Goal: Information Seeking & Learning: Learn about a topic

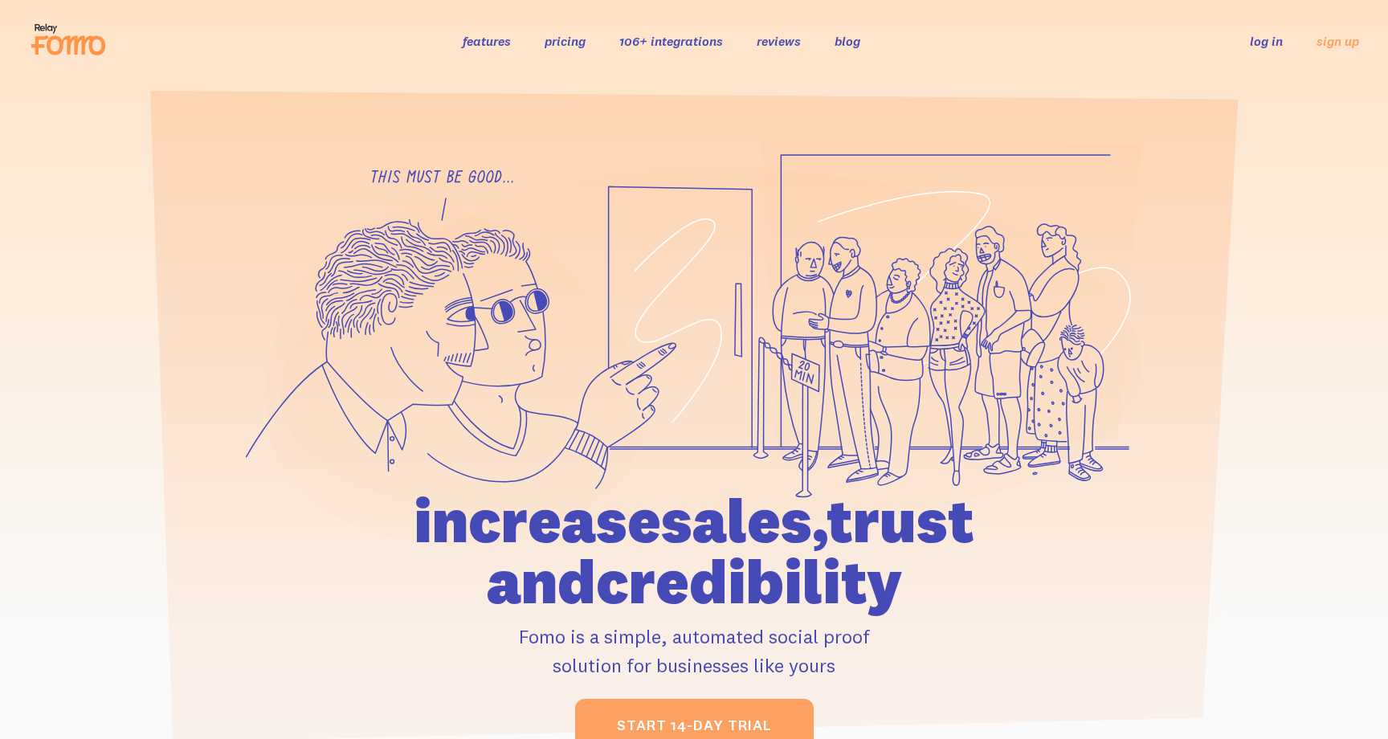
click at [572, 40] on link "pricing" at bounding box center [565, 41] width 41 height 16
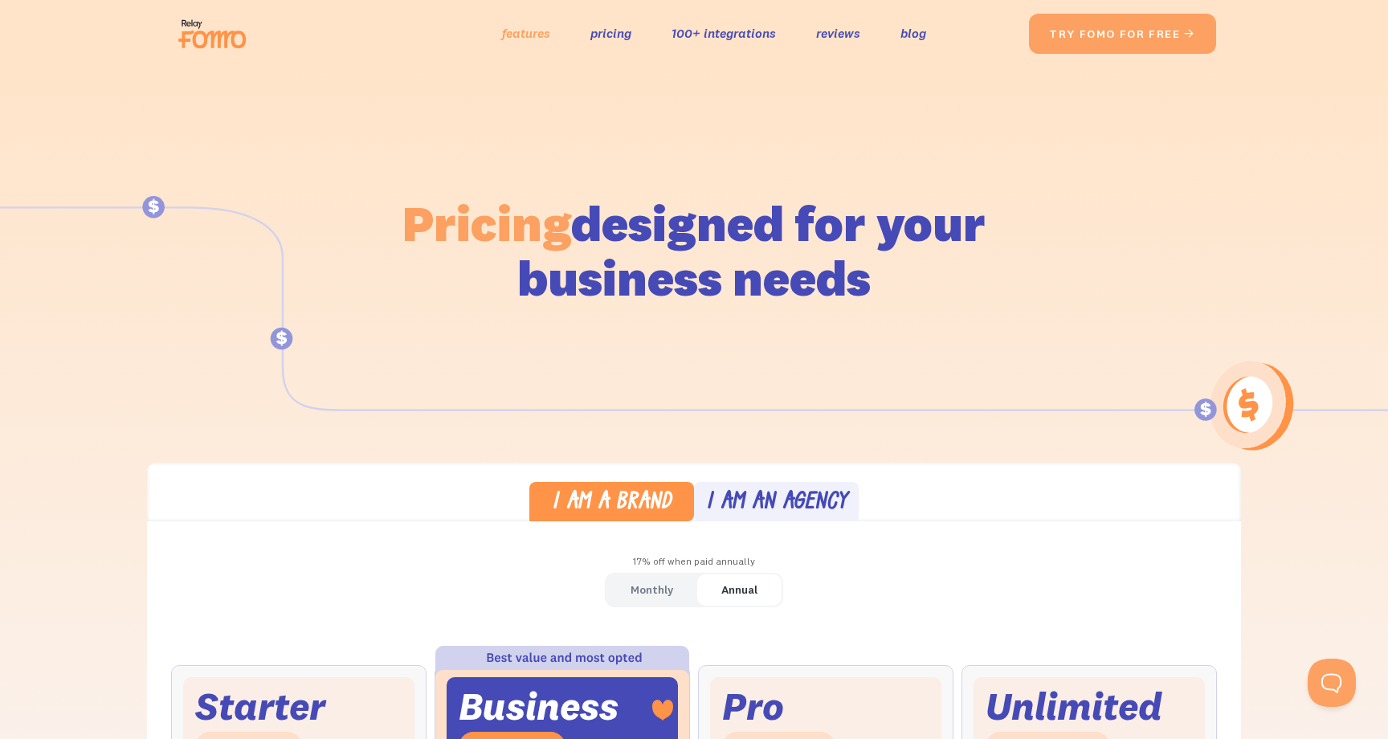
click at [534, 33] on link "features" at bounding box center [526, 33] width 48 height 23
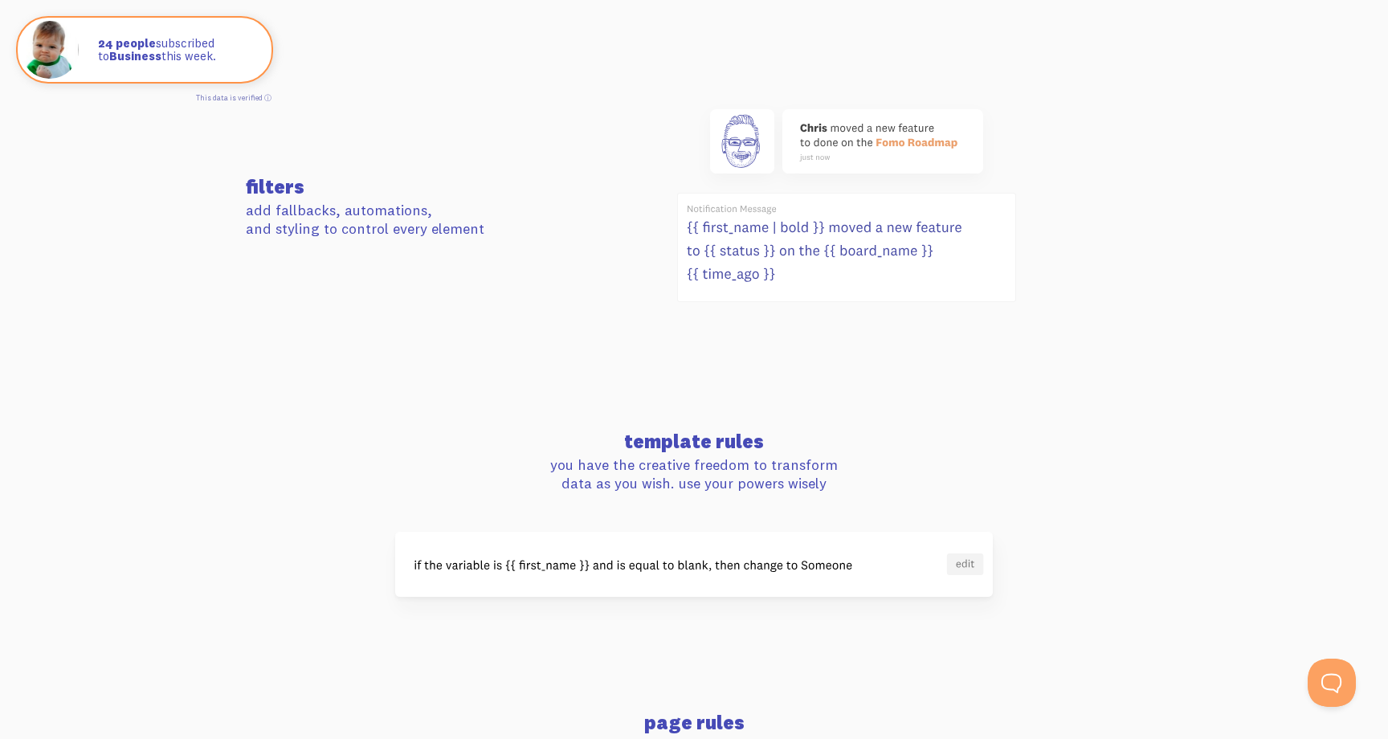
scroll to position [1070, 0]
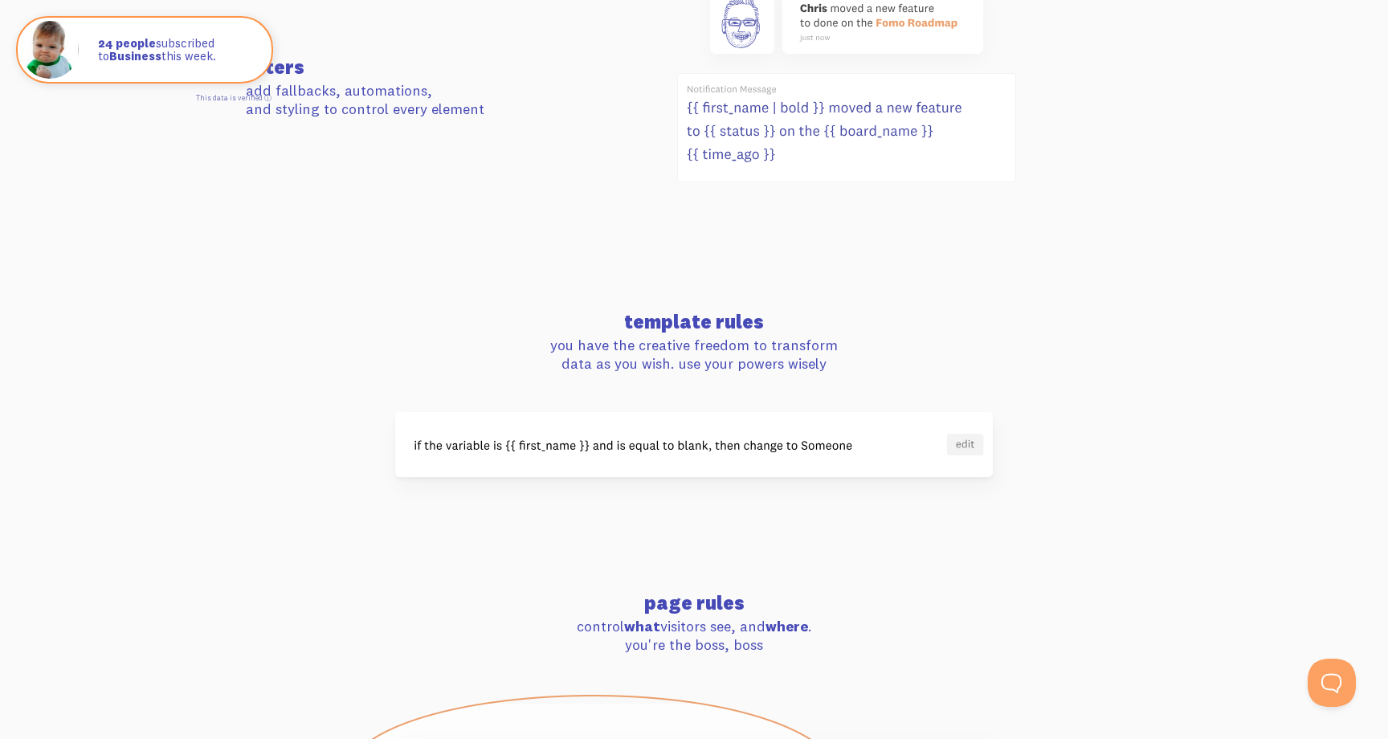
click at [794, 448] on img at bounding box center [694, 444] width 598 height 65
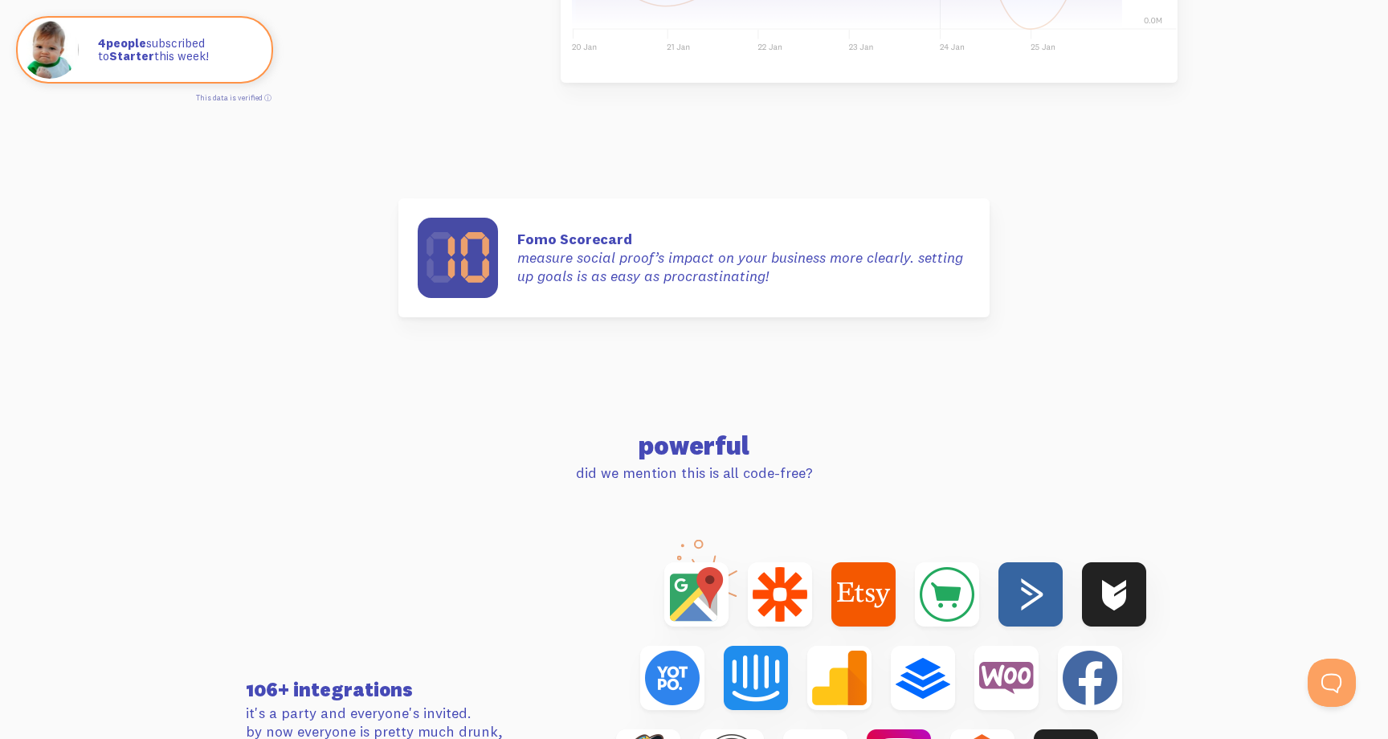
scroll to position [4230, 0]
